Goal: Task Accomplishment & Management: Use online tool/utility

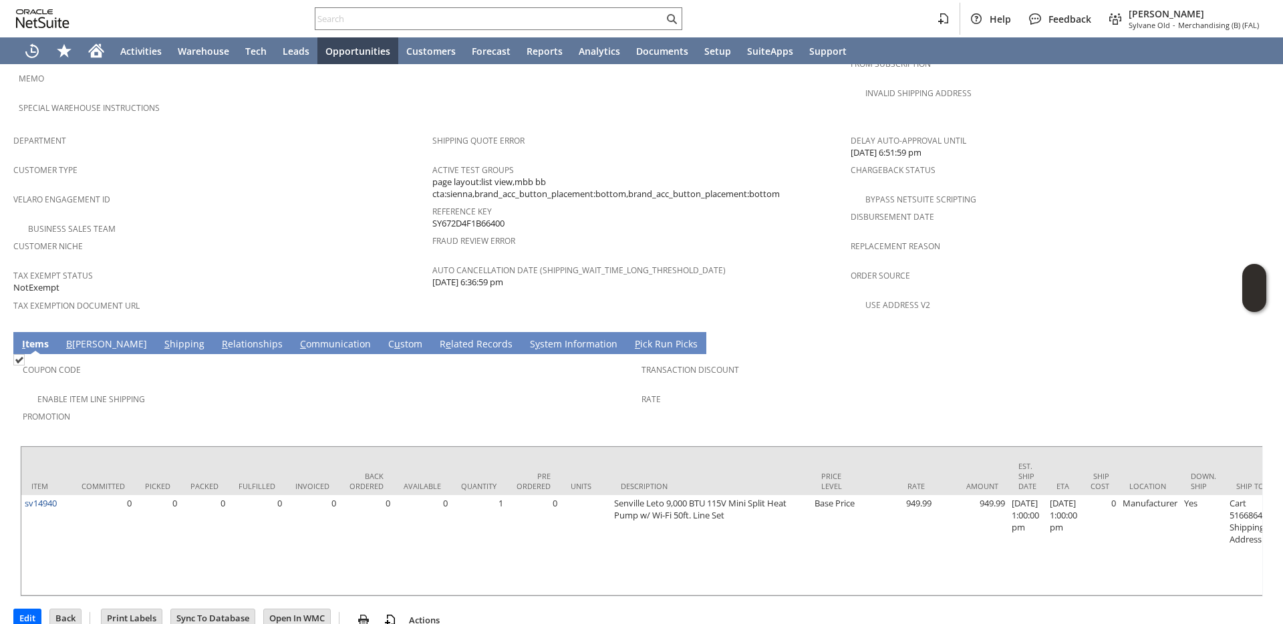
click at [161, 337] on link "S hipping" at bounding box center [184, 344] width 47 height 15
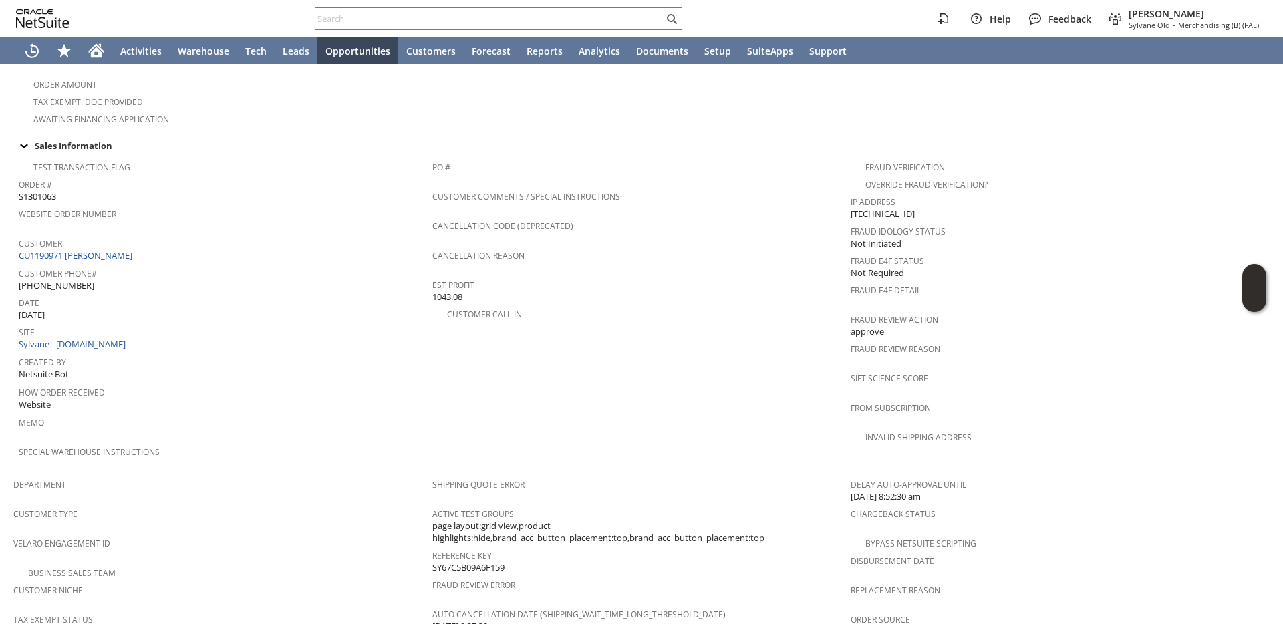
scroll to position [885, 0]
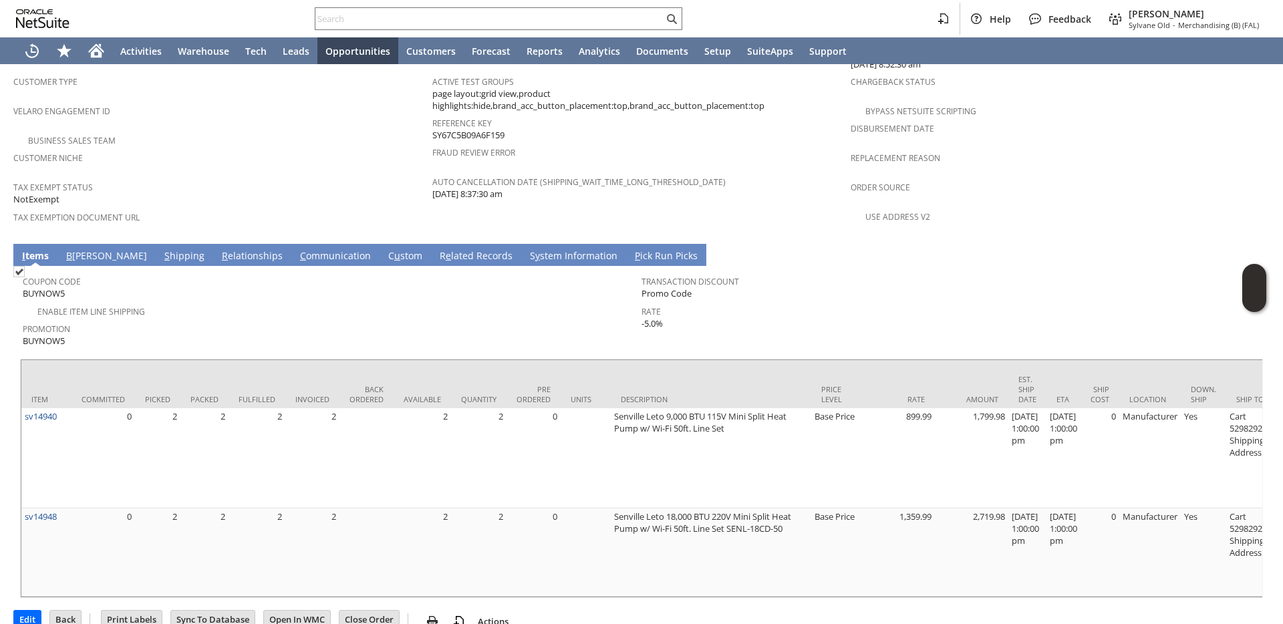
click at [161, 249] on link "S hipping" at bounding box center [184, 256] width 47 height 15
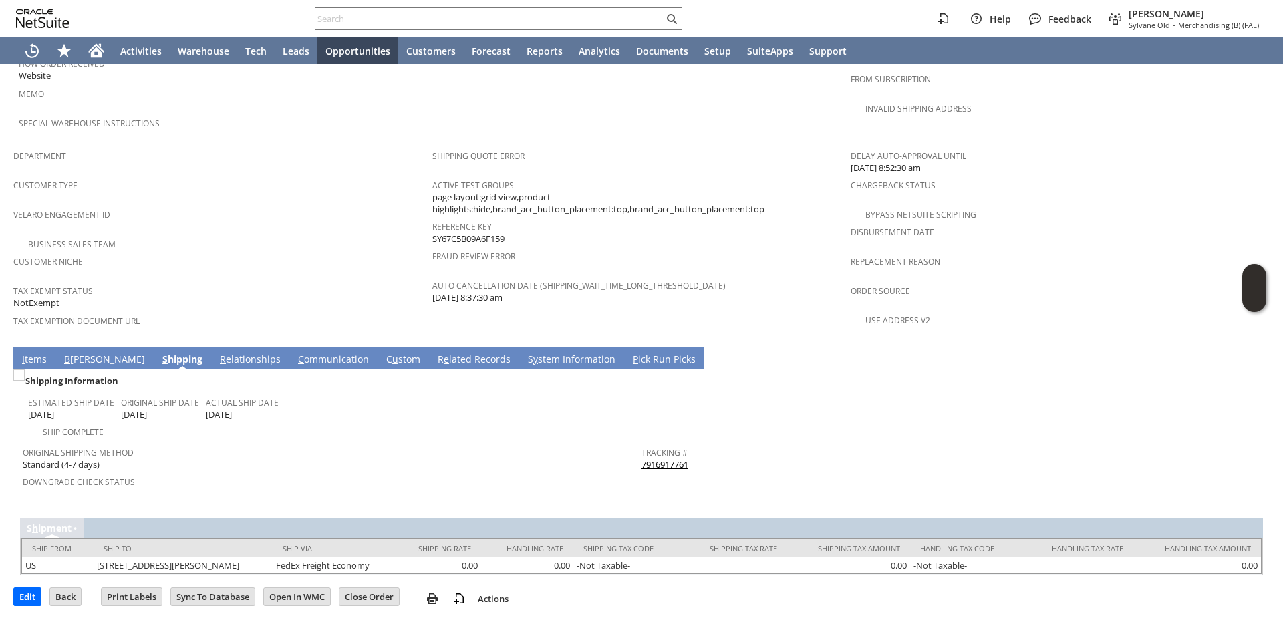
scroll to position [749, 0]
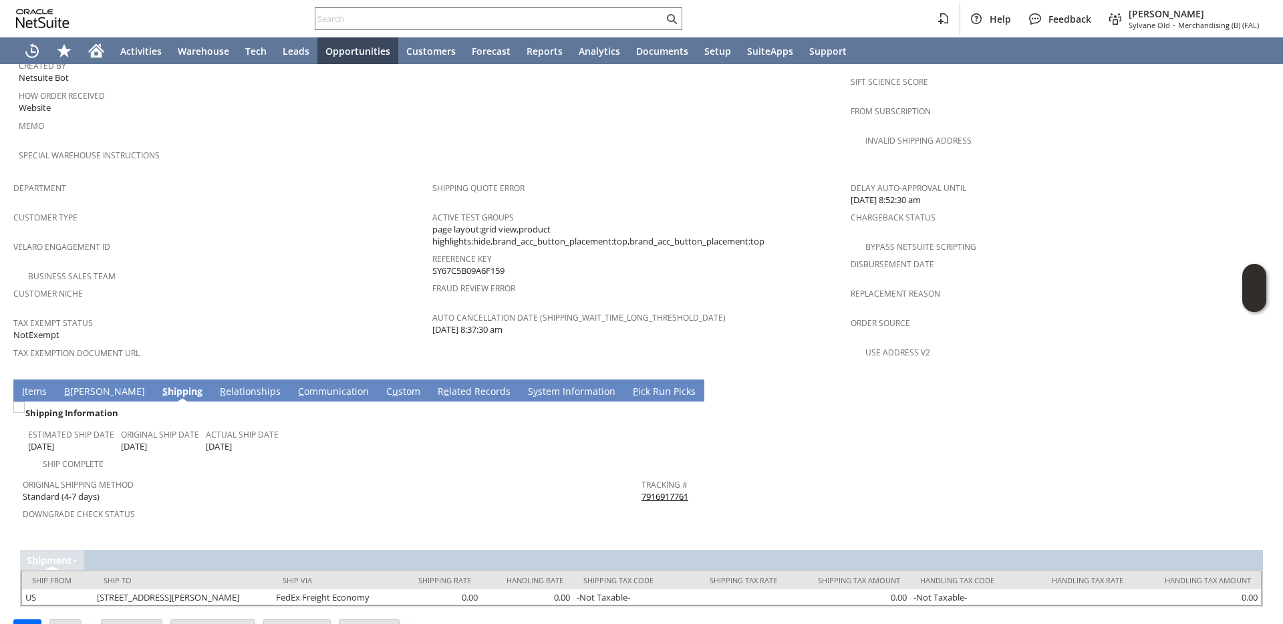
click at [36, 385] on link "I tems" at bounding box center [34, 392] width 31 height 15
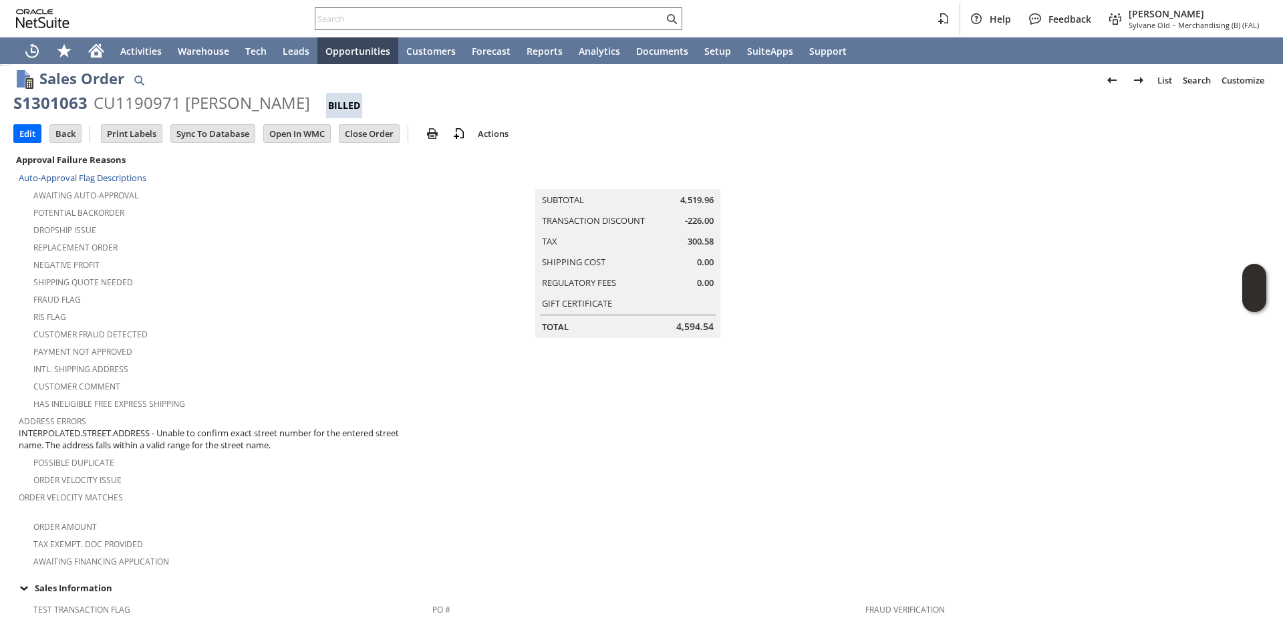
scroll to position [0, 0]
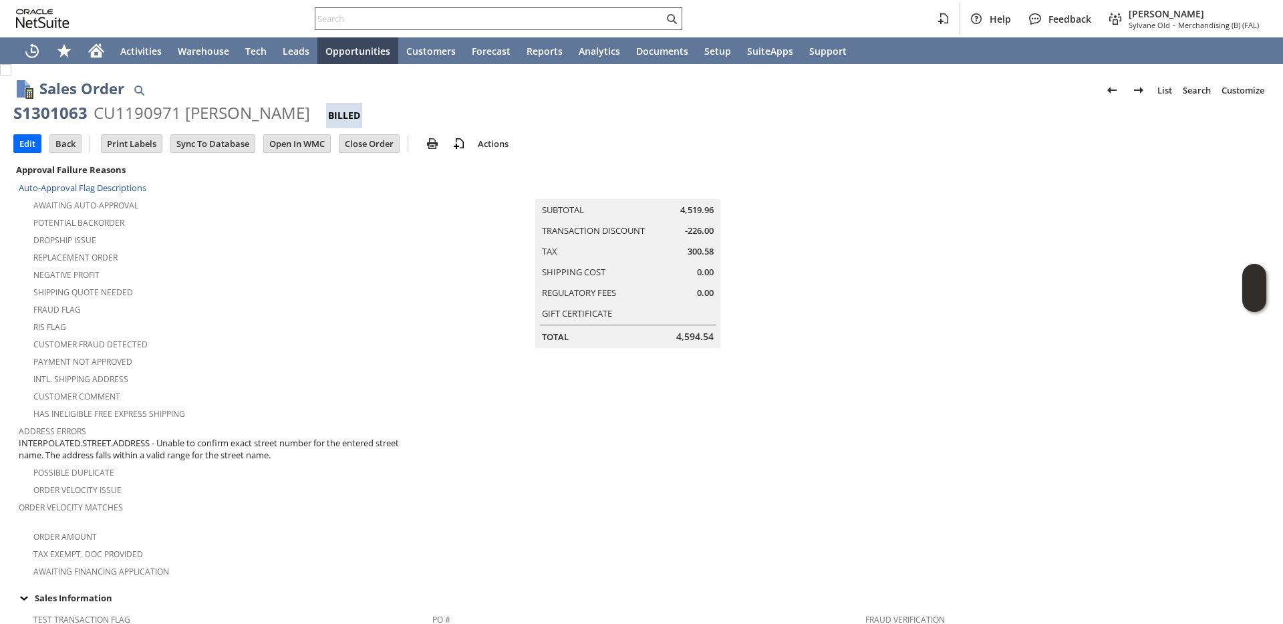
click at [541, 17] on input "text" at bounding box center [489, 19] width 348 height 16
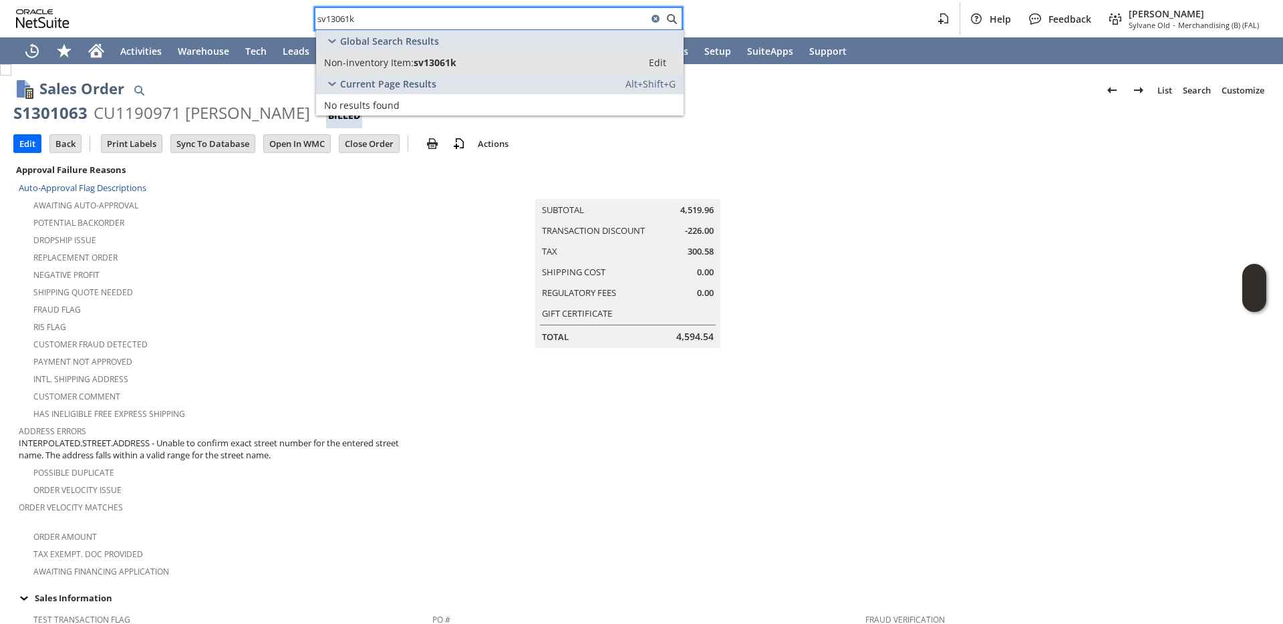
type input "sv13061k"
click at [406, 62] on span "Non-inventory Item:" at bounding box center [369, 62] width 90 height 13
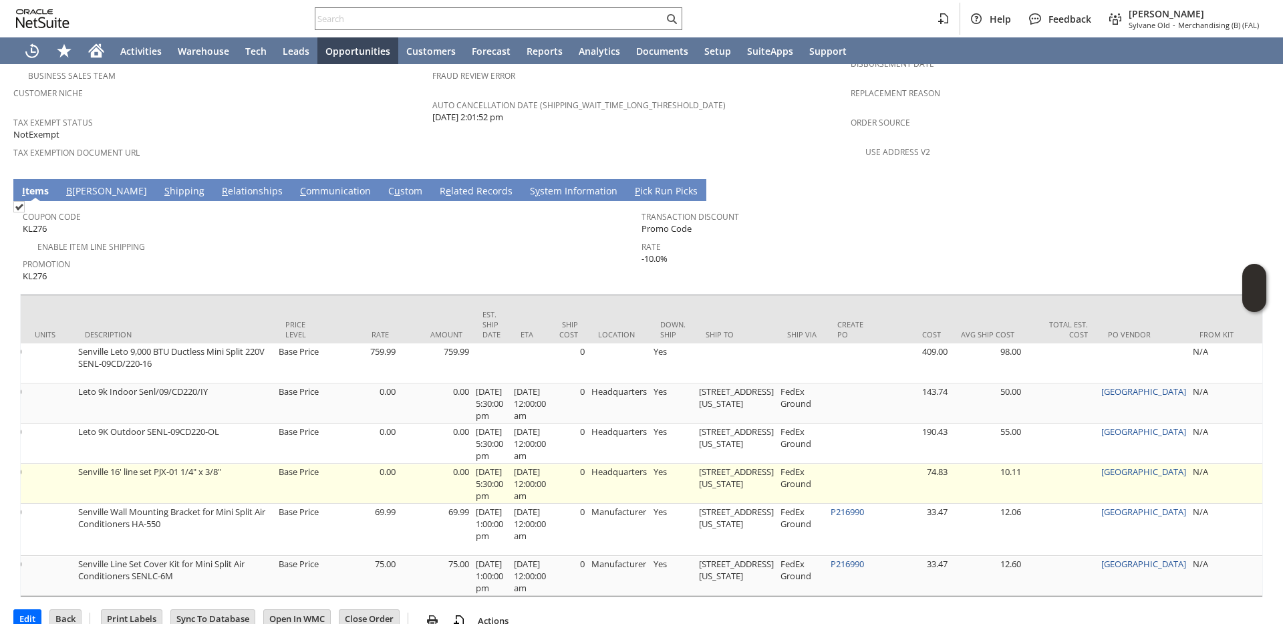
scroll to position [0, 535]
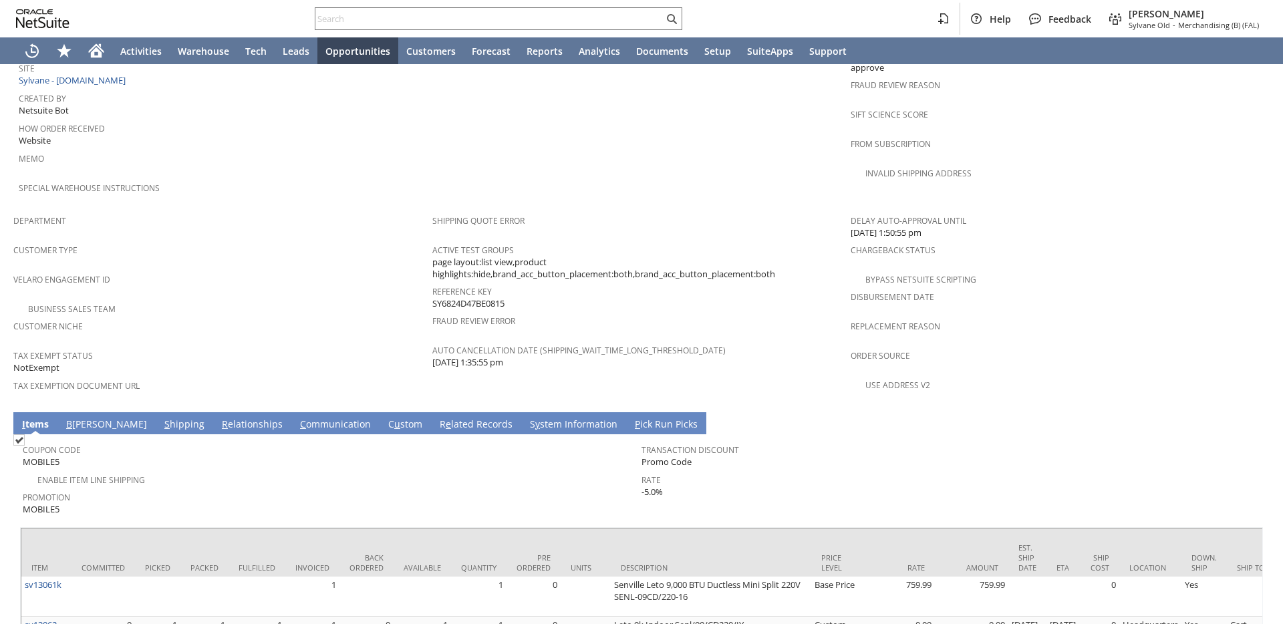
scroll to position [865, 0]
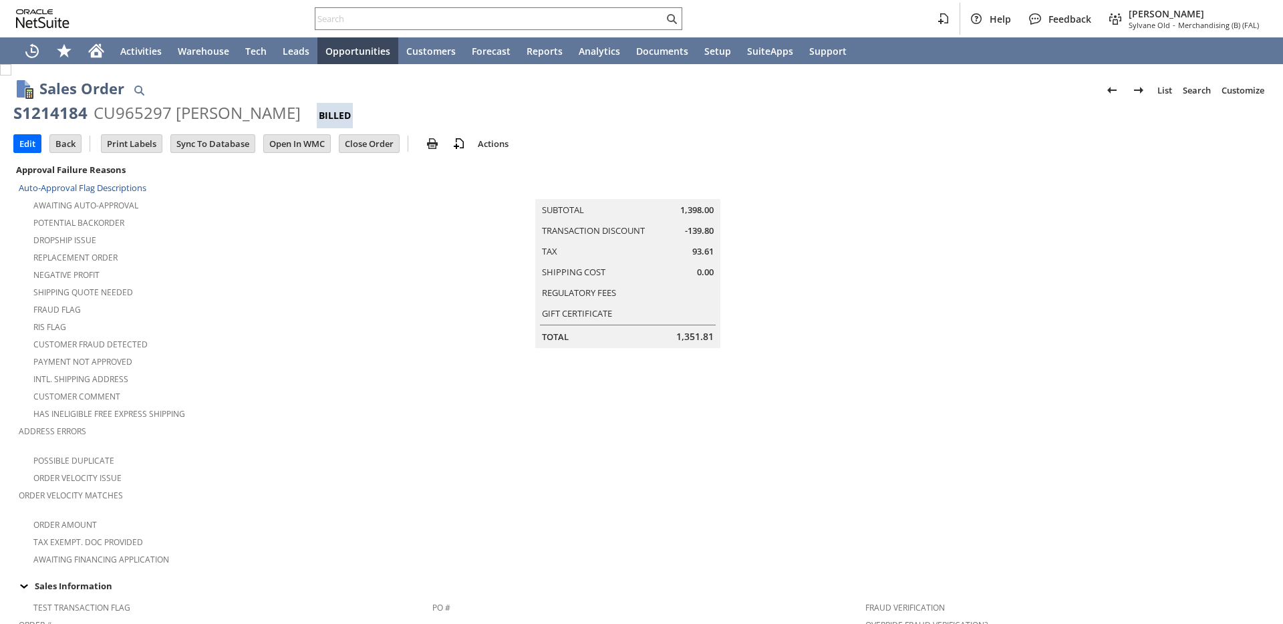
scroll to position [857, 0]
